Goal: Browse casually: Explore the website without a specific task or goal

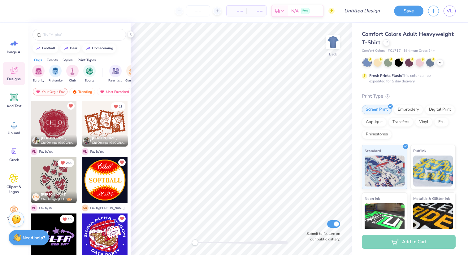
click at [28, 235] on strong "Need help?" at bounding box center [34, 238] width 22 height 6
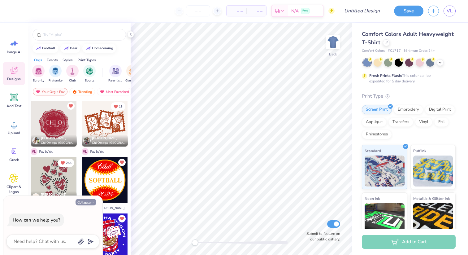
click at [90, 203] on button "Collapse" at bounding box center [86, 202] width 21 height 7
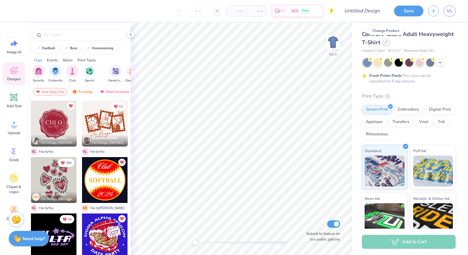
click at [385, 43] on icon at bounding box center [386, 42] width 3 height 3
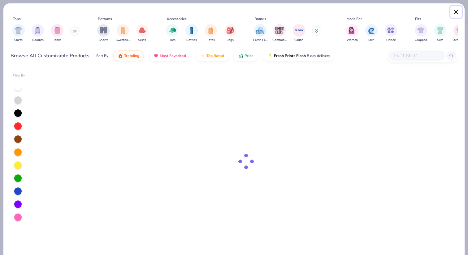
click at [458, 11] on button "Close" at bounding box center [456, 12] width 12 height 12
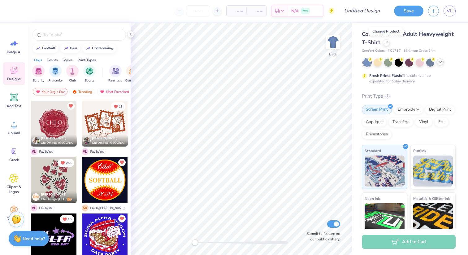
click at [440, 64] on icon at bounding box center [440, 61] width 5 height 5
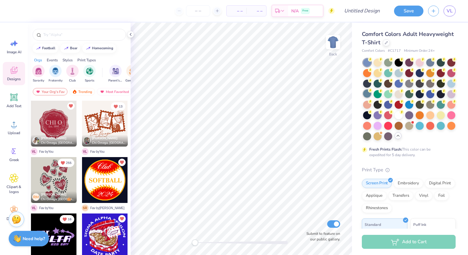
click at [367, 95] on div at bounding box center [367, 93] width 8 height 8
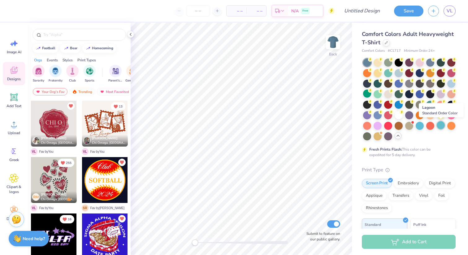
click at [441, 129] on div at bounding box center [441, 125] width 8 height 8
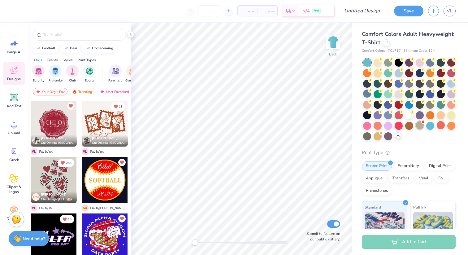
click at [420, 127] on div at bounding box center [420, 125] width 8 height 8
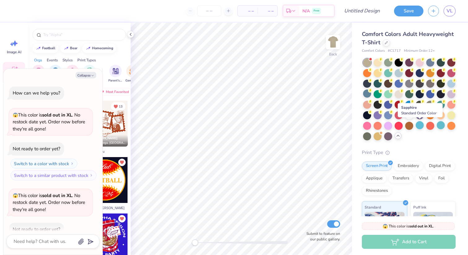
scroll to position [34, 0]
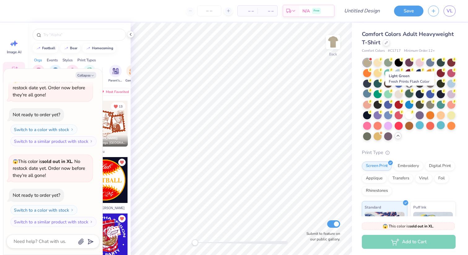
click at [410, 95] on div at bounding box center [409, 93] width 8 height 8
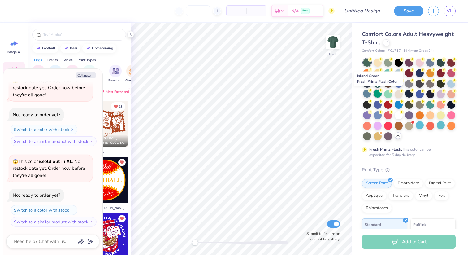
click at [380, 94] on div at bounding box center [378, 93] width 8 height 8
click at [362, 93] on div at bounding box center [409, 100] width 94 height 82
click at [365, 93] on div at bounding box center [367, 93] width 8 height 8
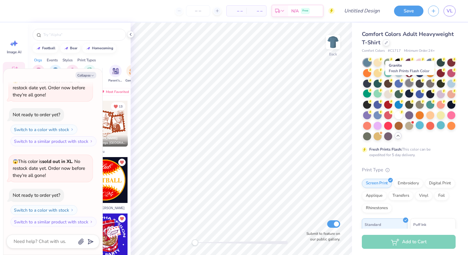
click at [408, 83] on div at bounding box center [409, 83] width 8 height 8
click at [398, 82] on div at bounding box center [399, 83] width 8 height 8
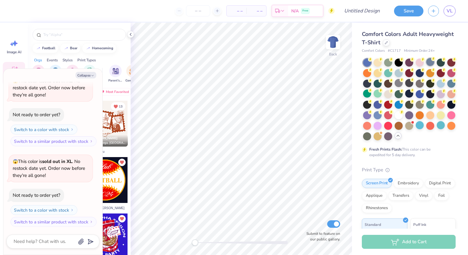
click at [429, 60] on div at bounding box center [430, 62] width 8 height 8
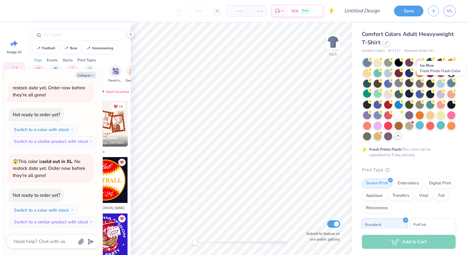
click at [452, 84] on div at bounding box center [451, 83] width 8 height 8
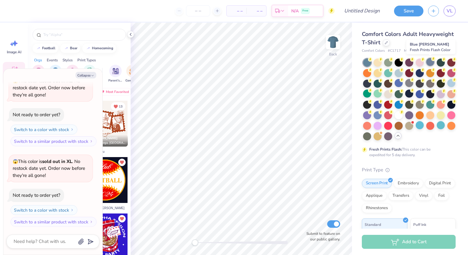
click at [429, 62] on div at bounding box center [430, 62] width 8 height 8
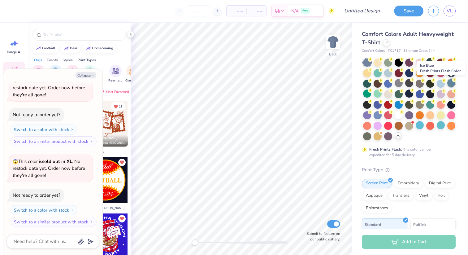
click at [451, 85] on div at bounding box center [451, 83] width 8 height 8
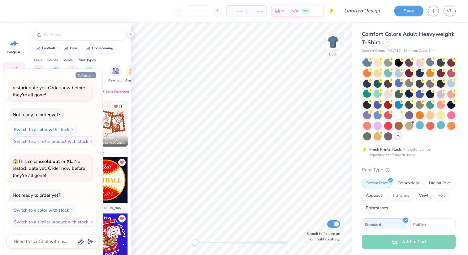
click at [93, 75] on icon "button" at bounding box center [93, 76] width 4 height 4
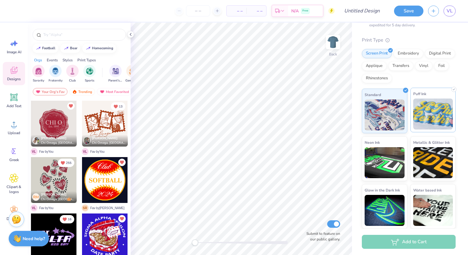
scroll to position [0, 0]
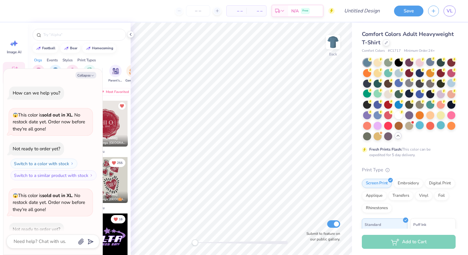
type textarea "x"
